Goal: Transaction & Acquisition: Purchase product/service

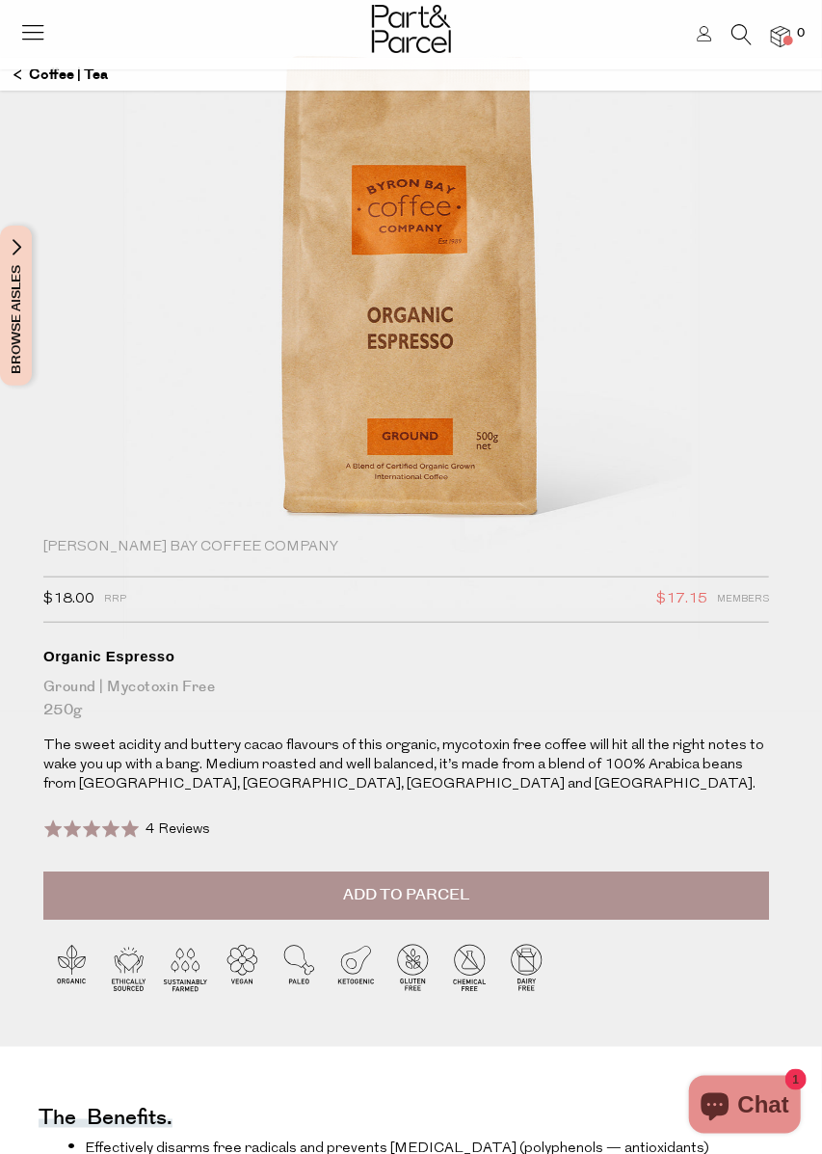
scroll to position [89, 0]
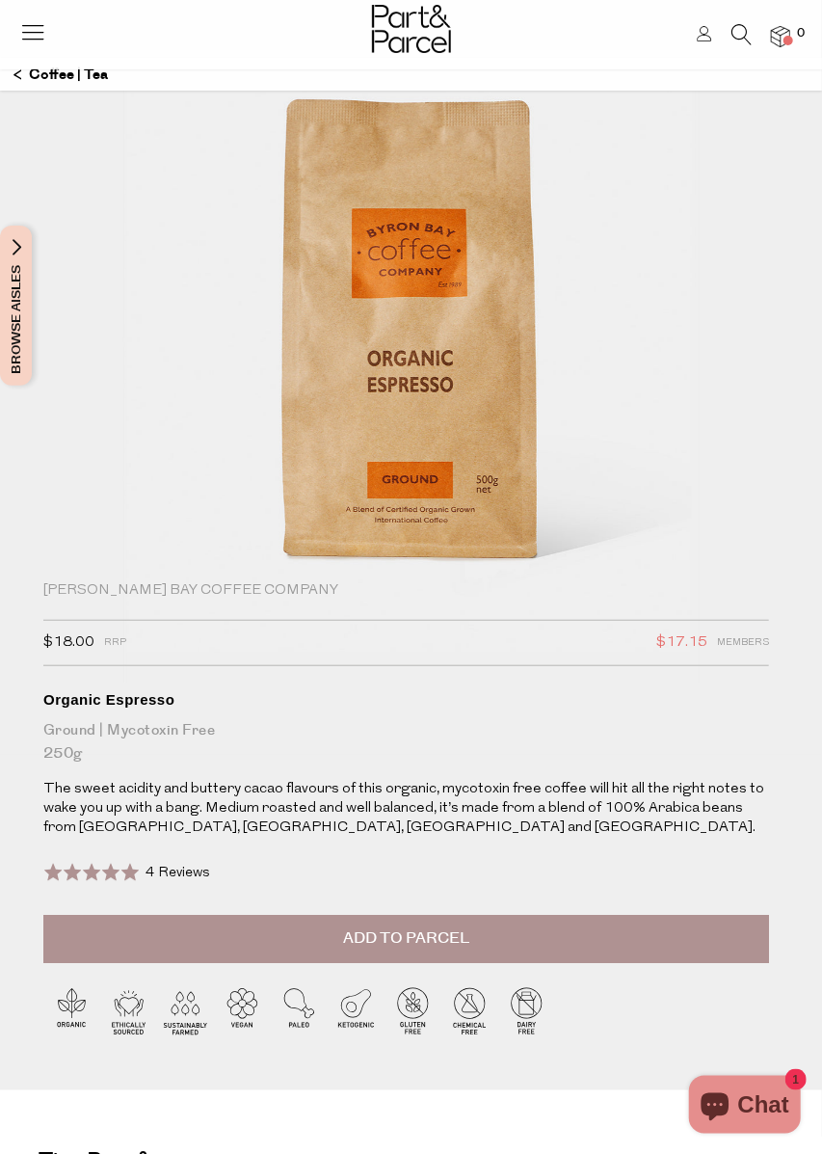
click at [648, 938] on button "Add to Parcel" at bounding box center [406, 939] width 726 height 48
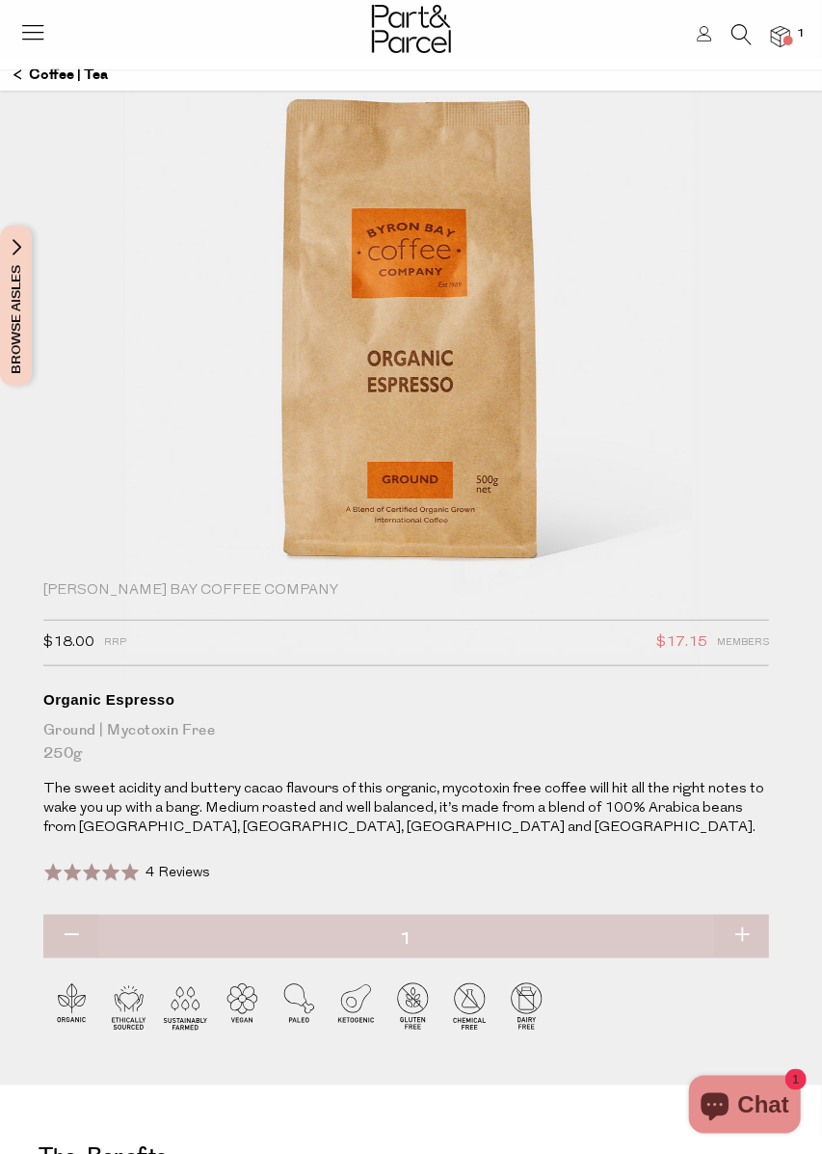
click at [788, 40] on span at bounding box center [789, 41] width 10 height 10
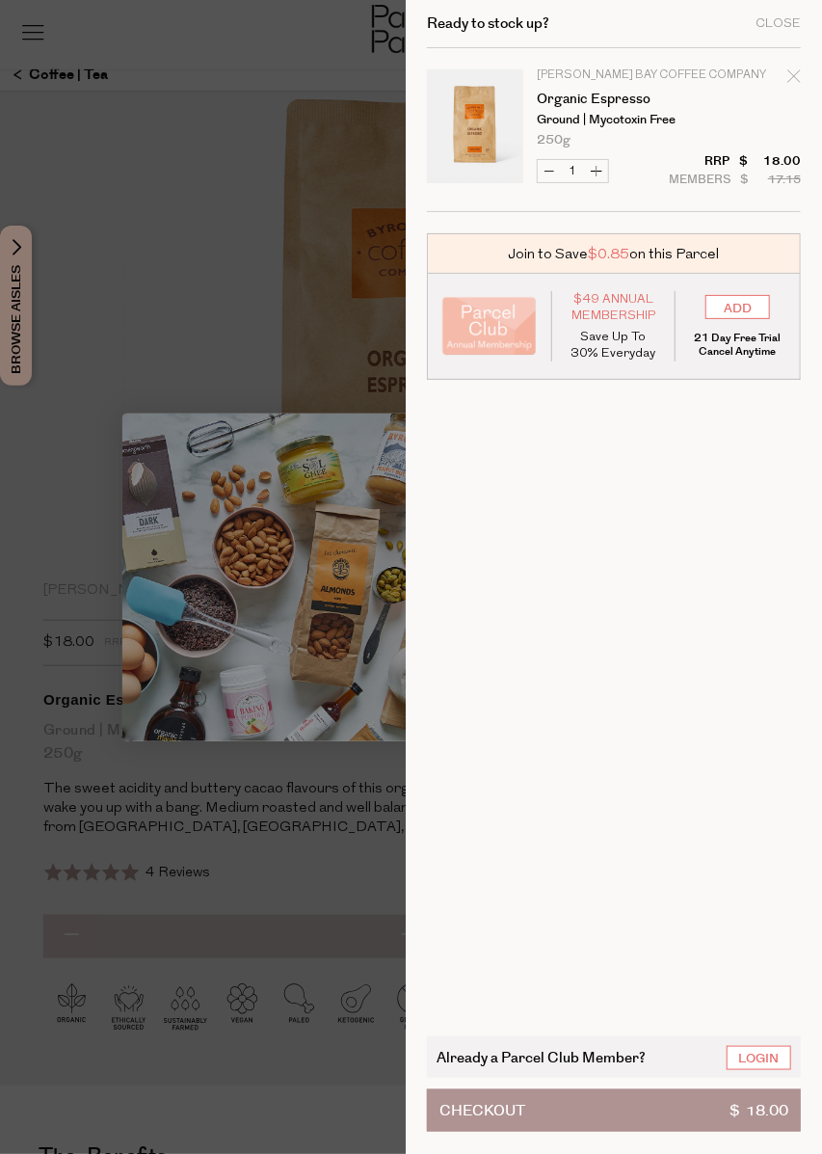
click at [125, 325] on div at bounding box center [411, 577] width 822 height 1154
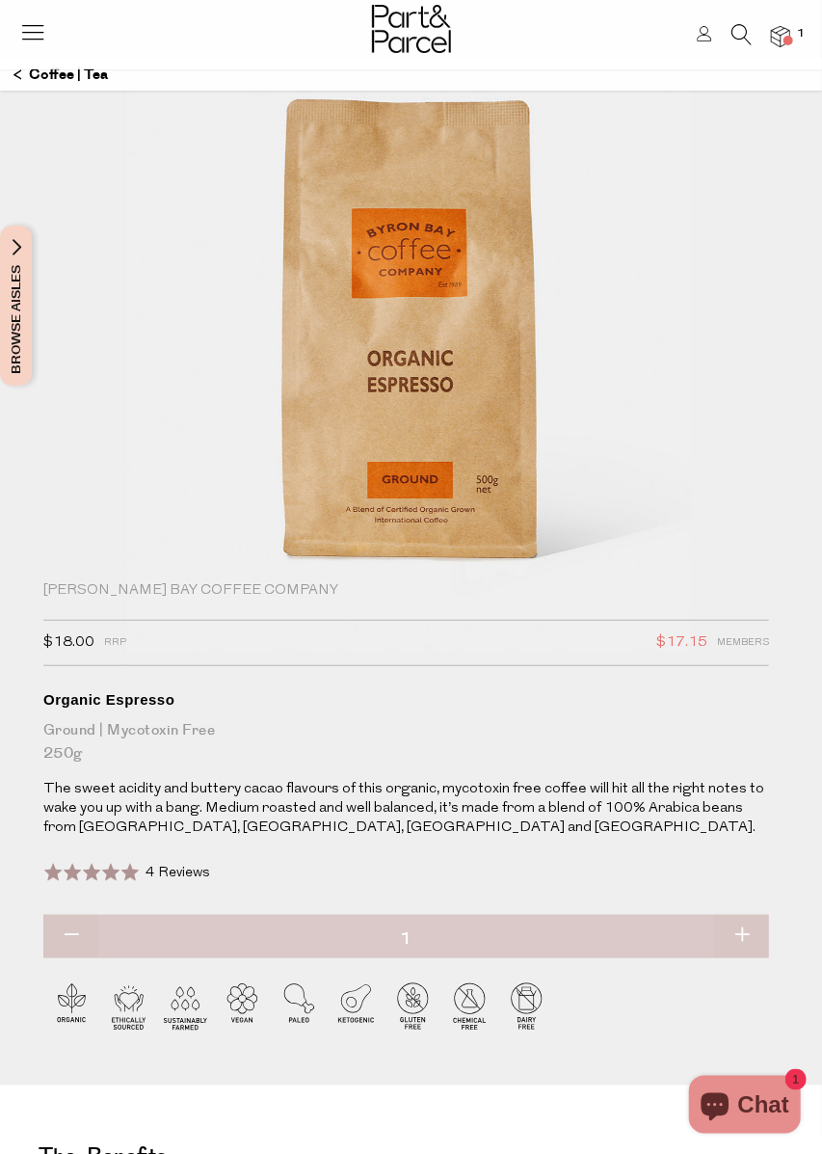
scroll to position [0, 0]
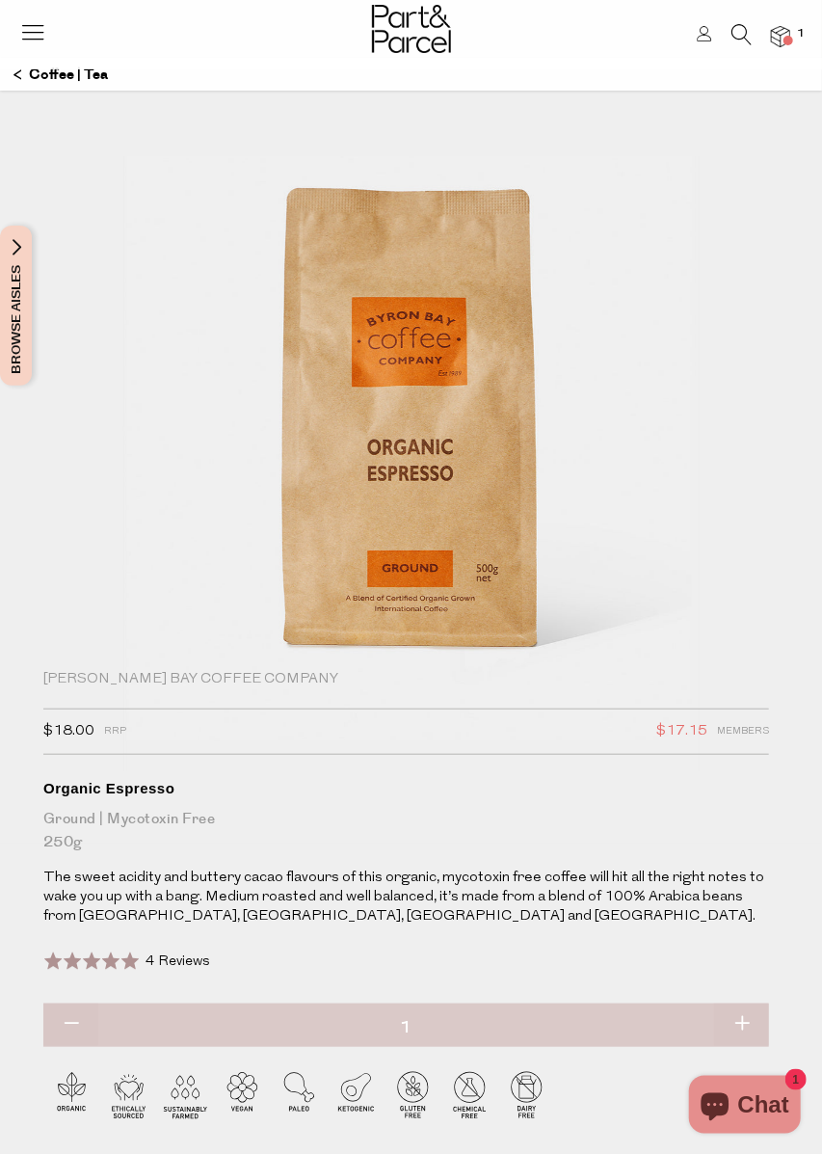
click at [29, 36] on icon at bounding box center [32, 31] width 27 height 27
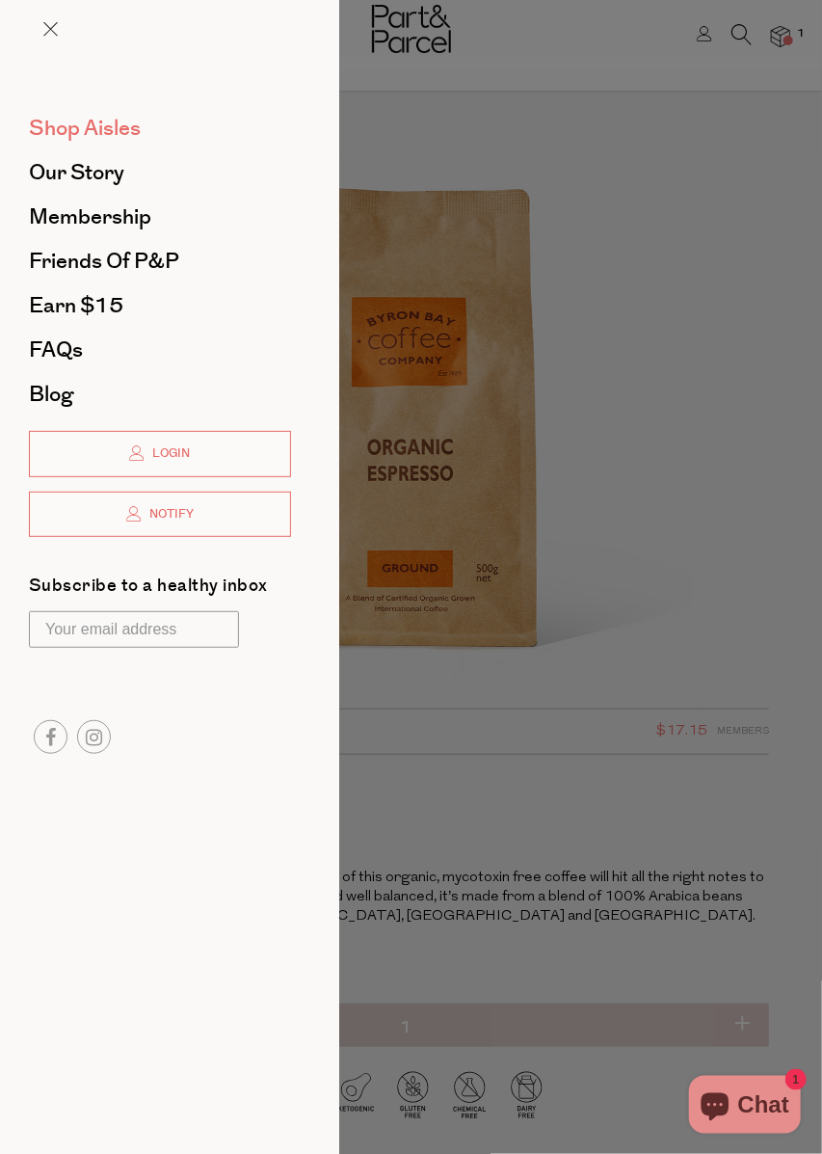
click at [69, 131] on span "Shop Aisles" at bounding box center [85, 128] width 112 height 31
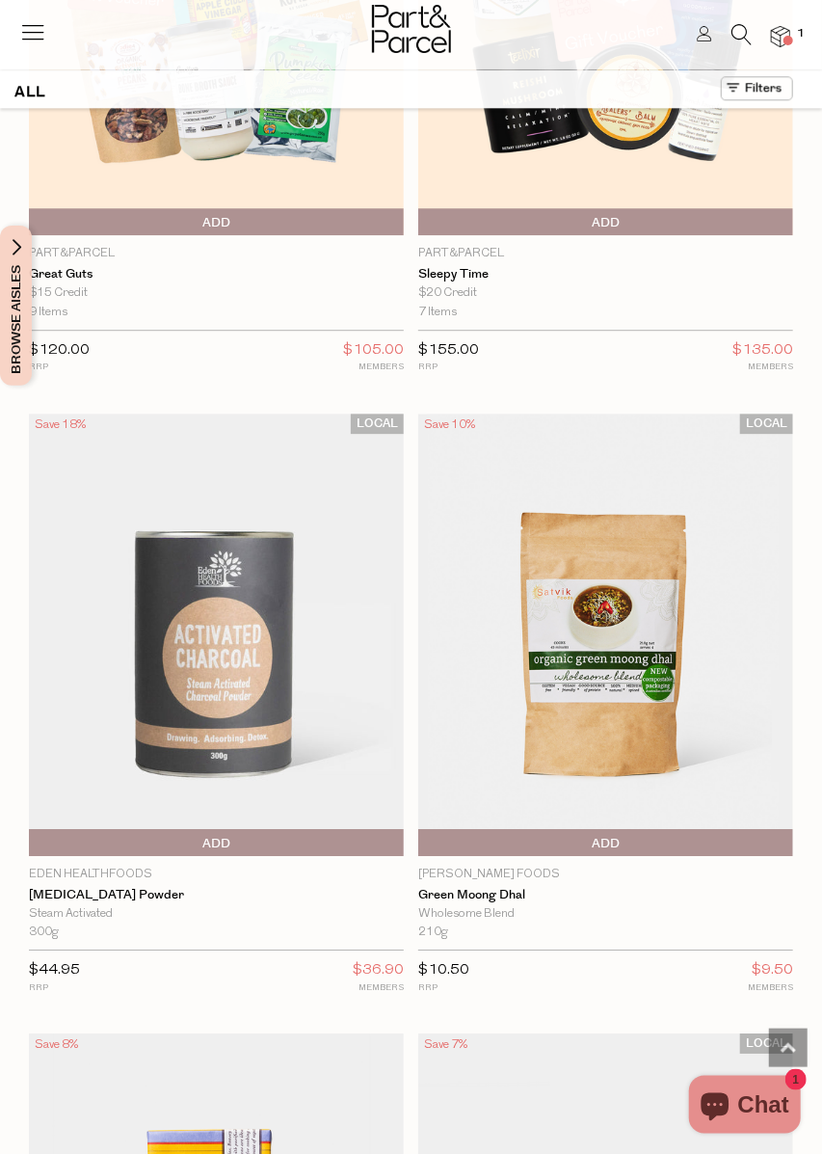
scroll to position [13987, 0]
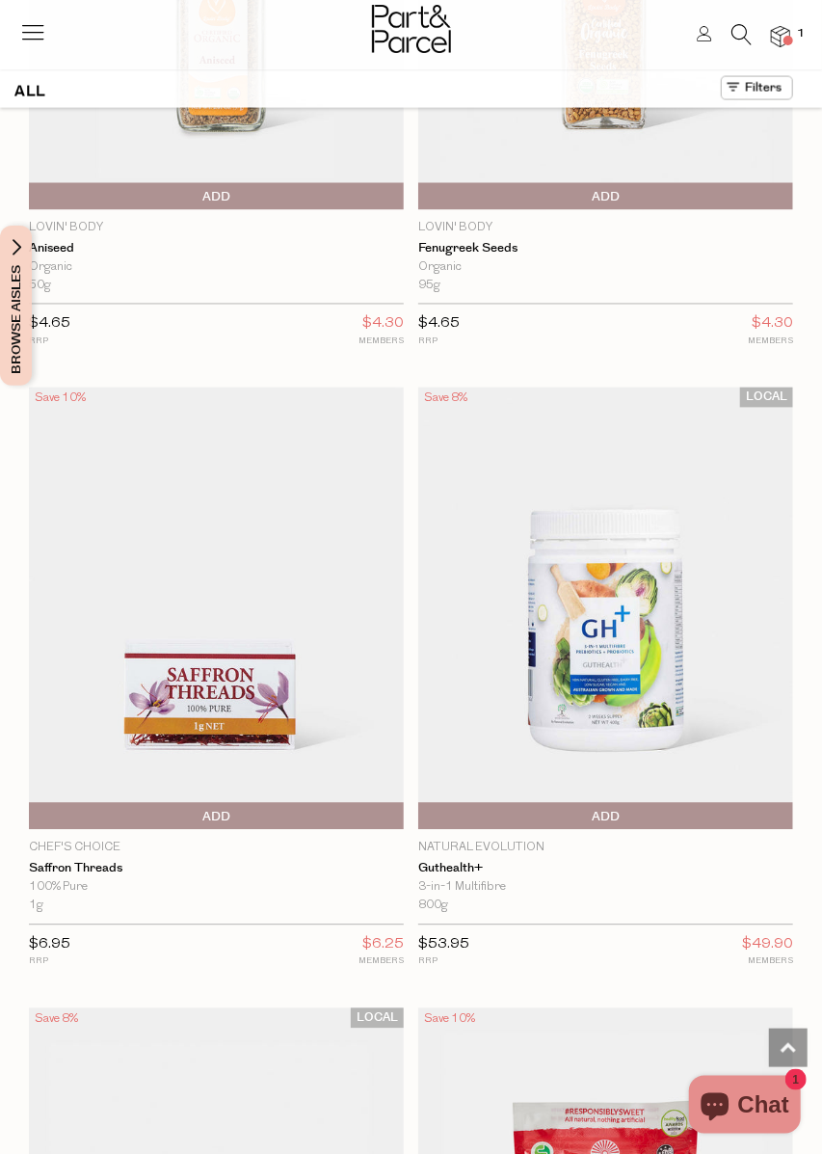
scroll to position [18370, 0]
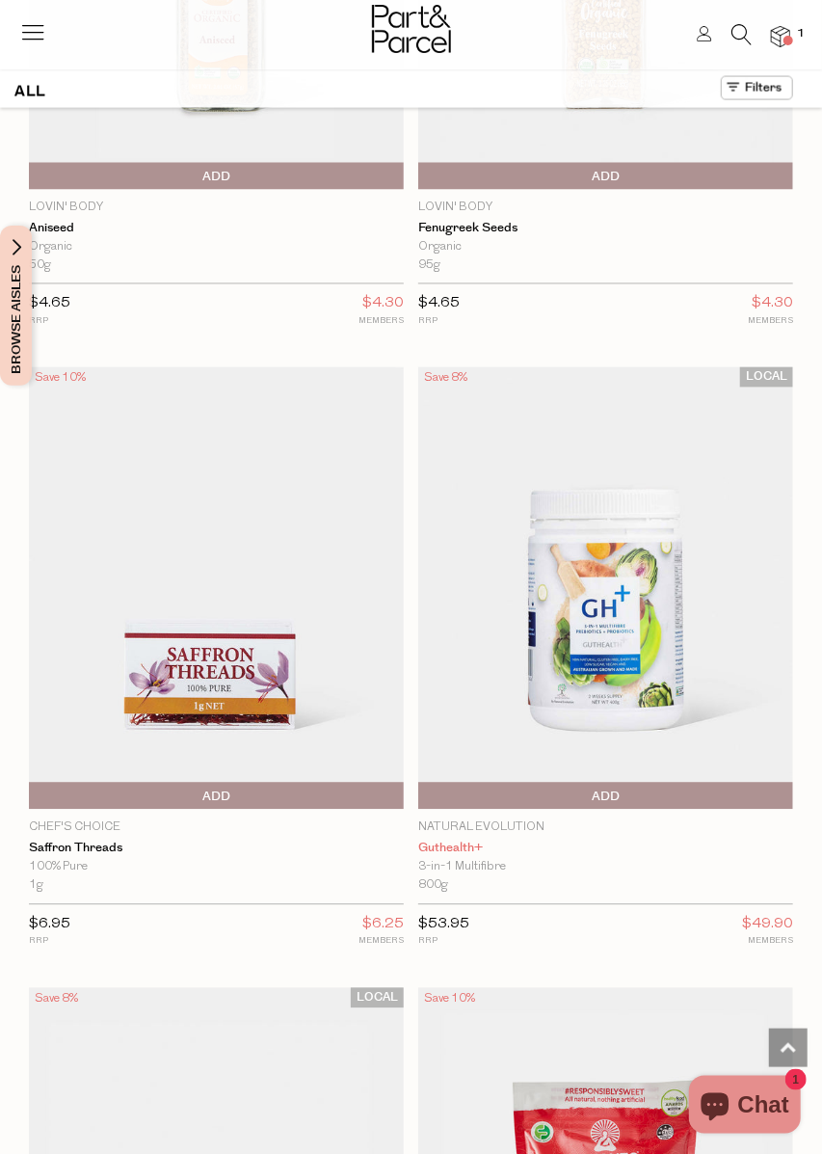
click at [561, 848] on link "Guthealth+" at bounding box center [605, 848] width 375 height 15
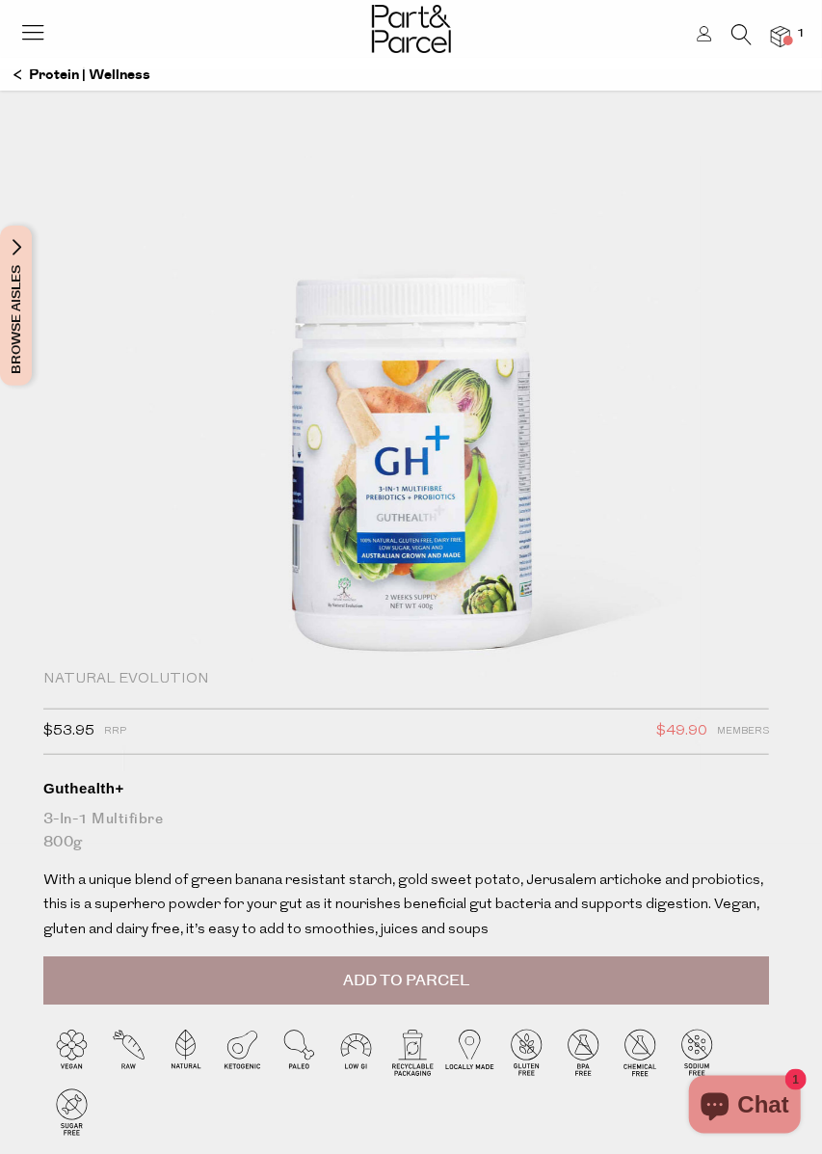
click at [463, 970] on span "Add to Parcel" at bounding box center [406, 981] width 126 height 22
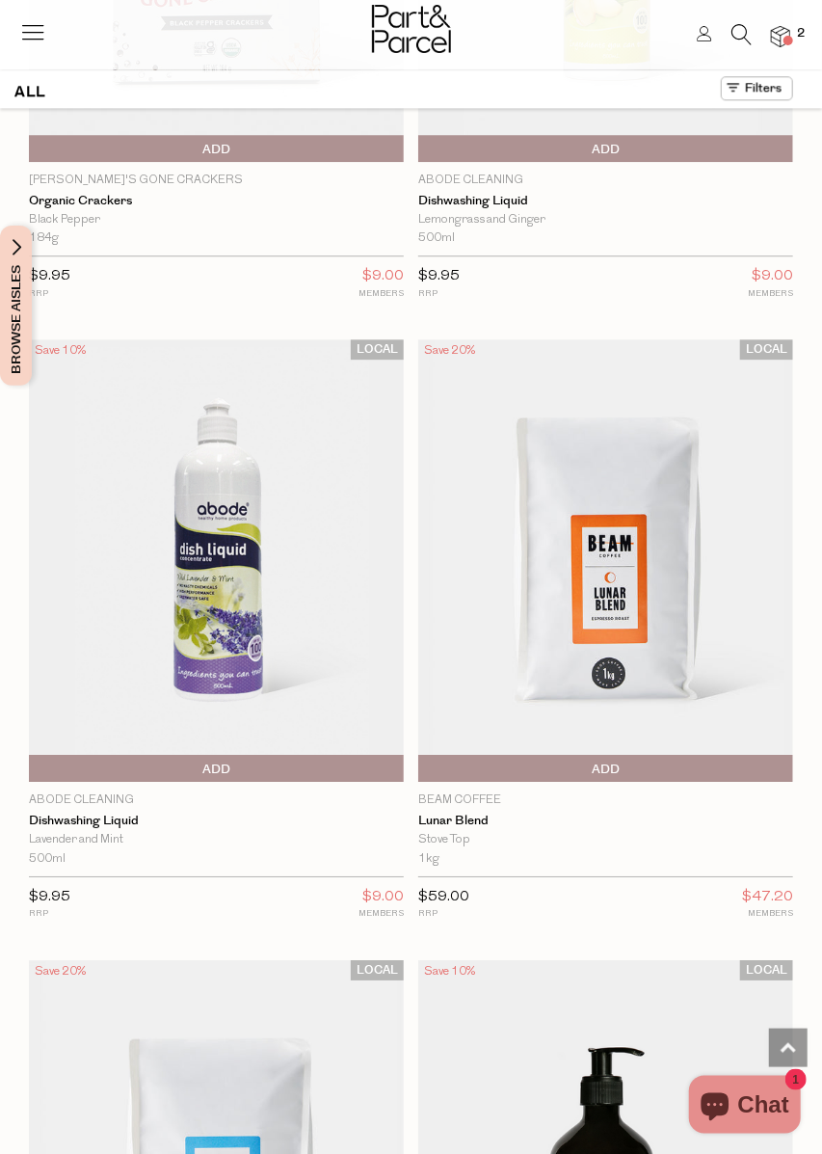
scroll to position [18974, 0]
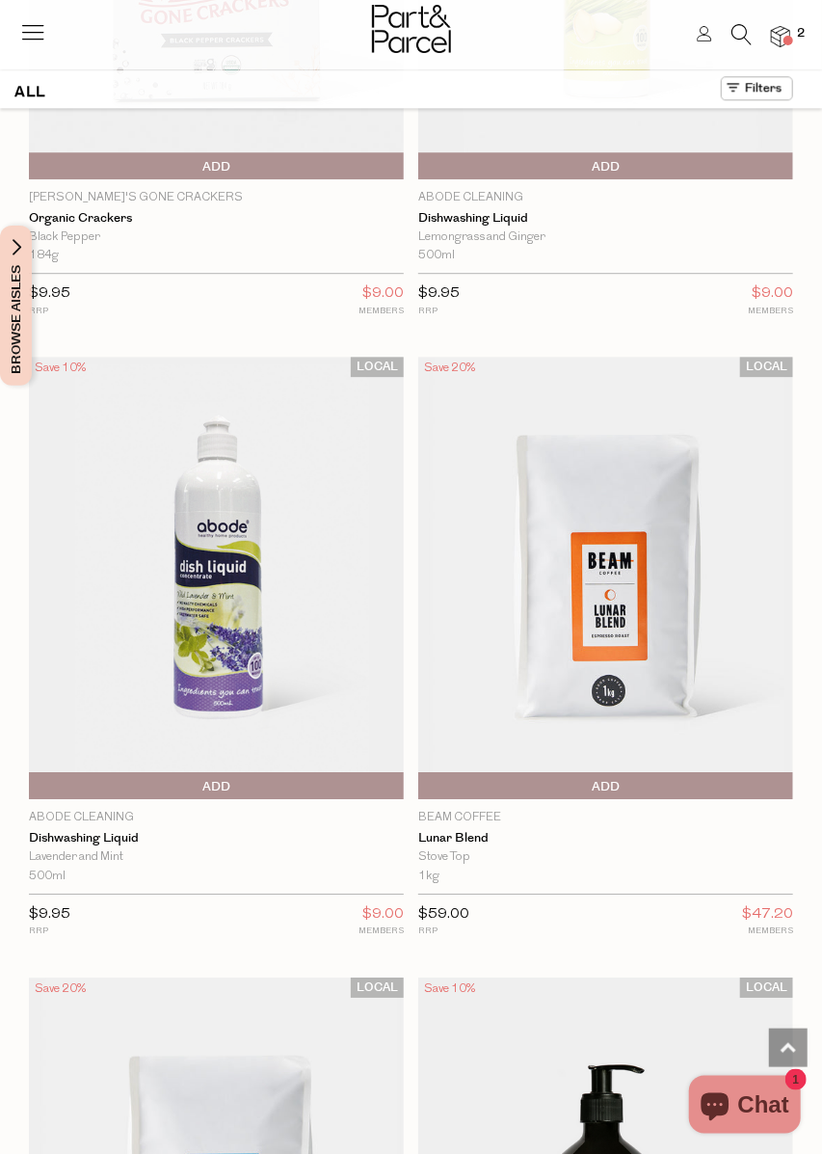
click at [656, 866] on div "Stove Top" at bounding box center [605, 857] width 375 height 18
click at [633, 709] on img at bounding box center [605, 578] width 375 height 442
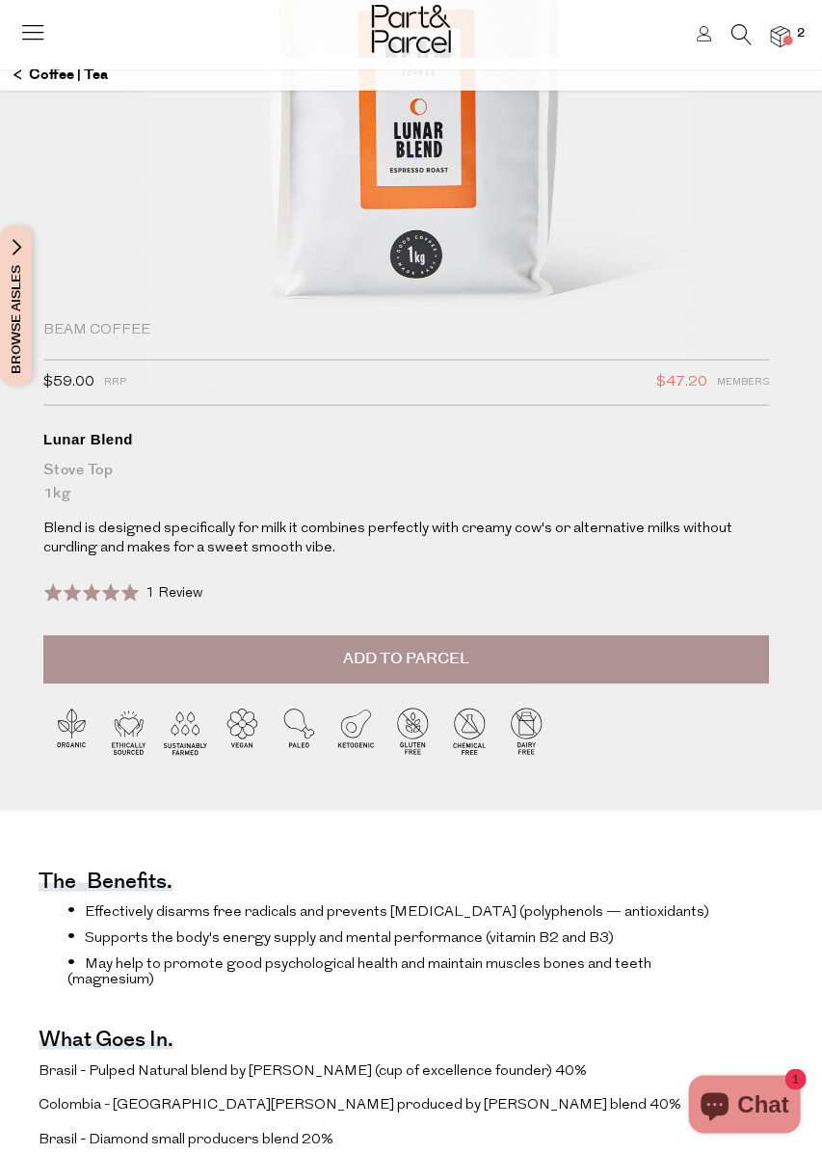
scroll to position [254, 0]
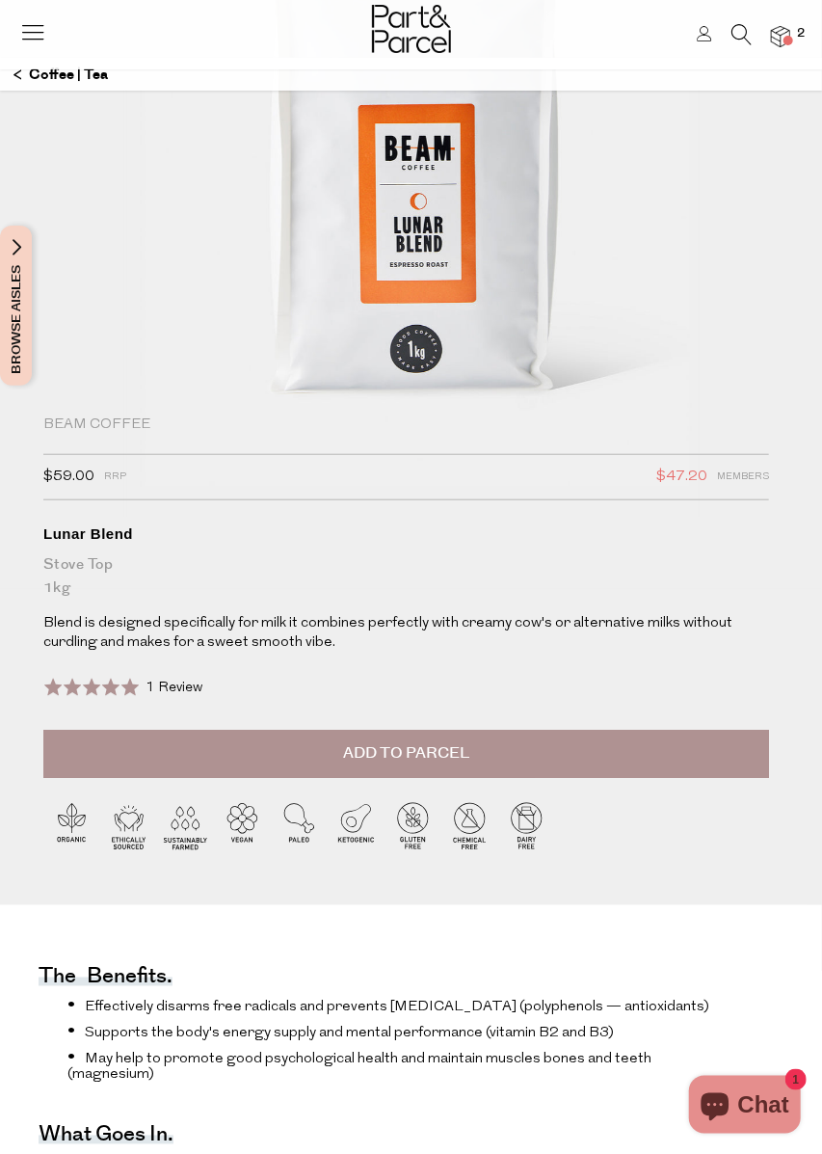
click at [681, 1008] on li "Effectively disarms free radicals and prevents [MEDICAL_DATA] (polyphenols — an…" at bounding box center [389, 1006] width 644 height 19
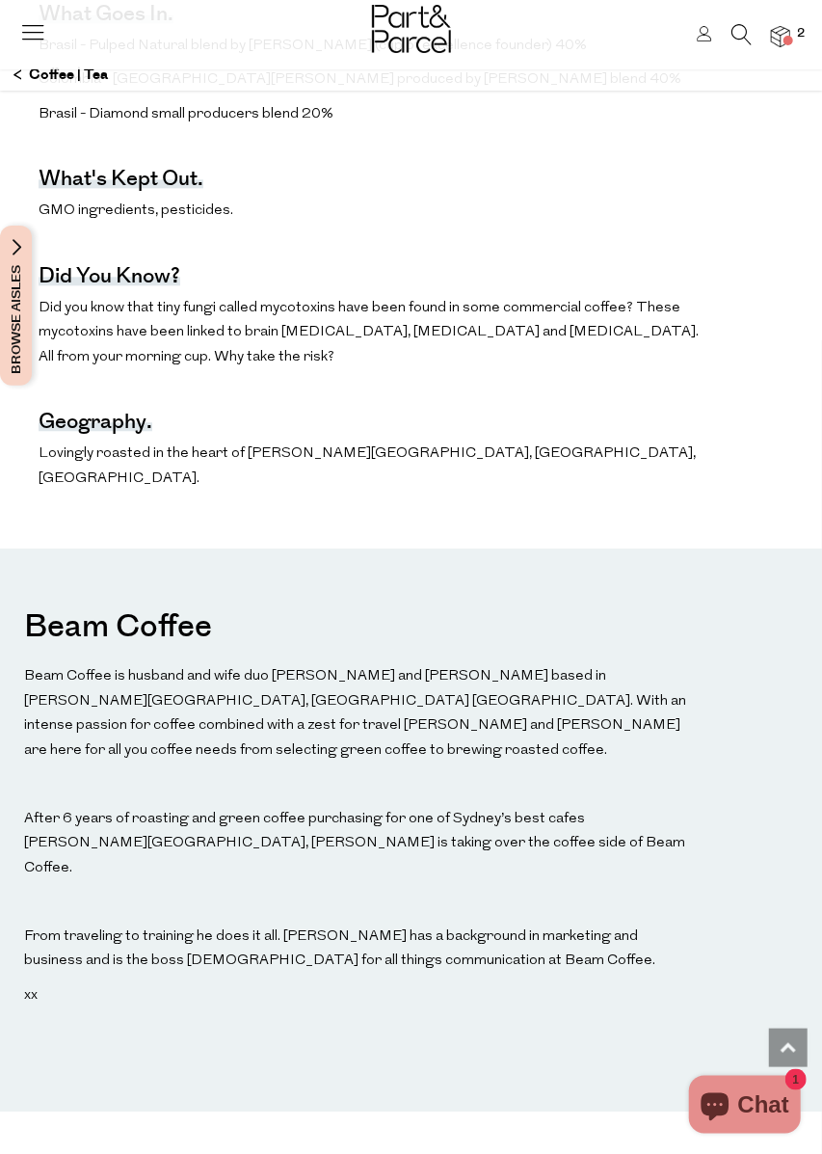
scroll to position [1376, 0]
